Goal: Use online tool/utility: Utilize a website feature to perform a specific function

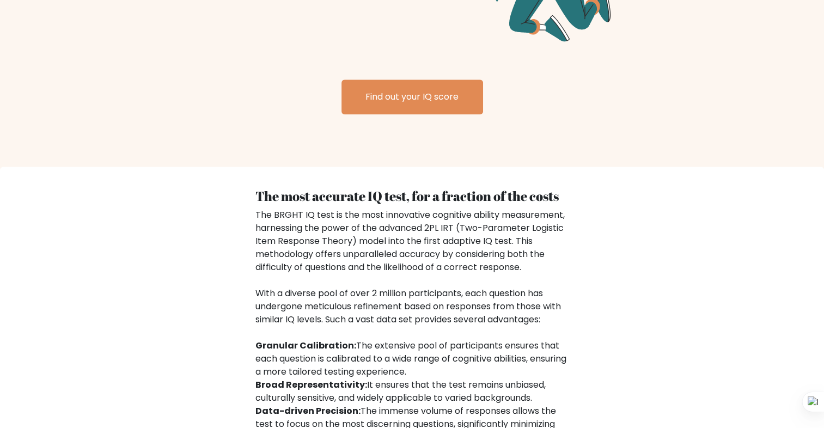
scroll to position [1381, 0]
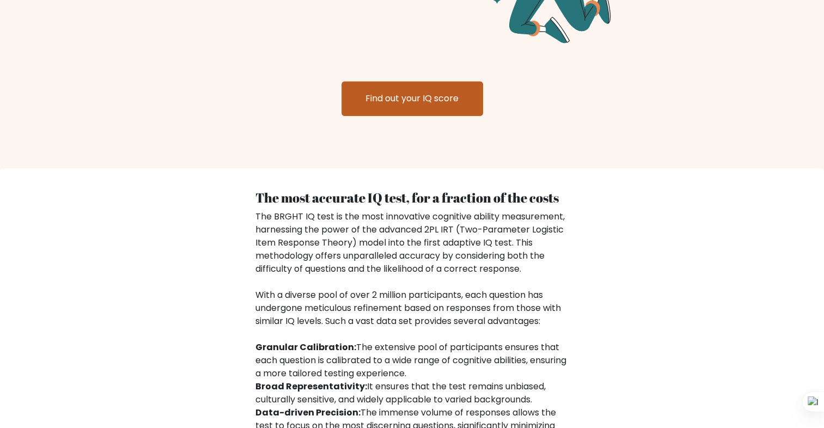
click at [473, 89] on link "Find out your IQ score" at bounding box center [412, 98] width 142 height 35
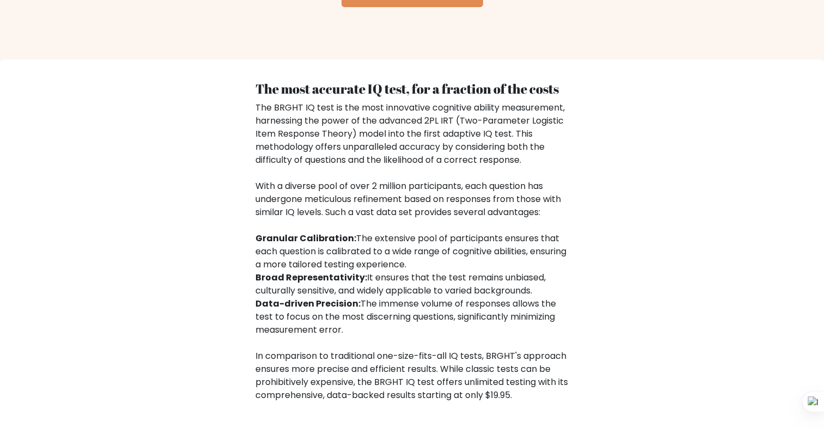
scroll to position [1660, 0]
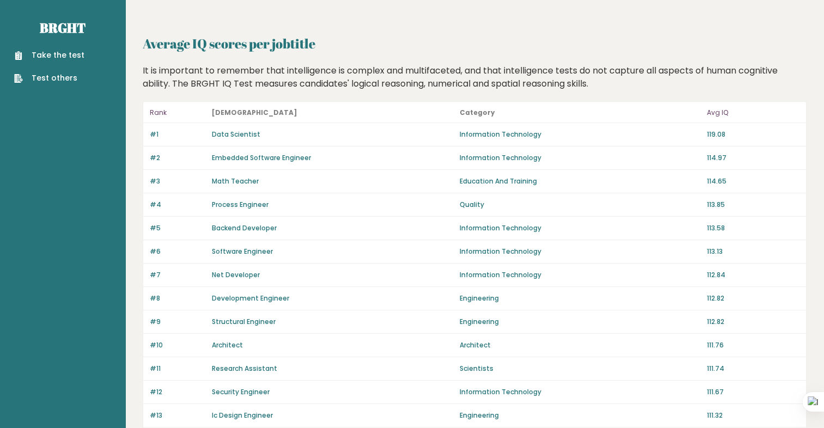
click at [74, 58] on link "Take the test" at bounding box center [49, 55] width 70 height 11
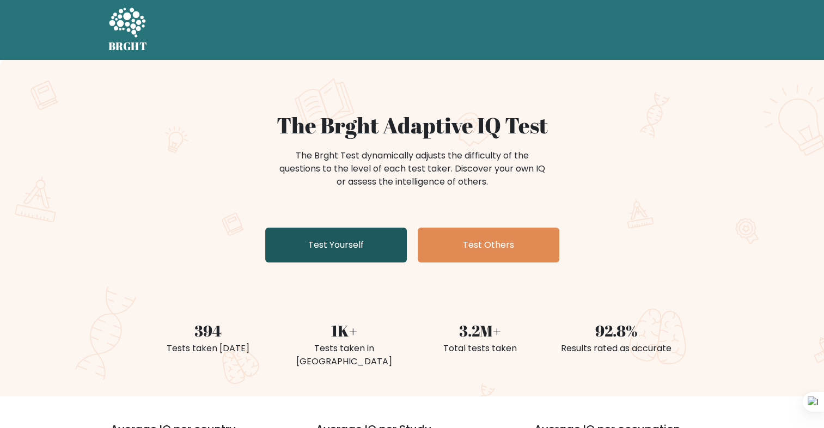
click at [327, 236] on link "Test Yourself" at bounding box center [336, 245] width 142 height 35
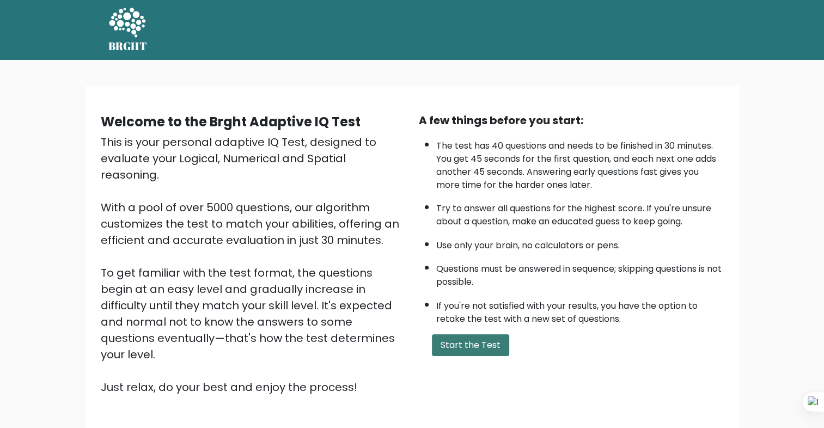
click at [484, 338] on button "Start the Test" at bounding box center [470, 345] width 77 height 22
